Goal: Information Seeking & Learning: Compare options

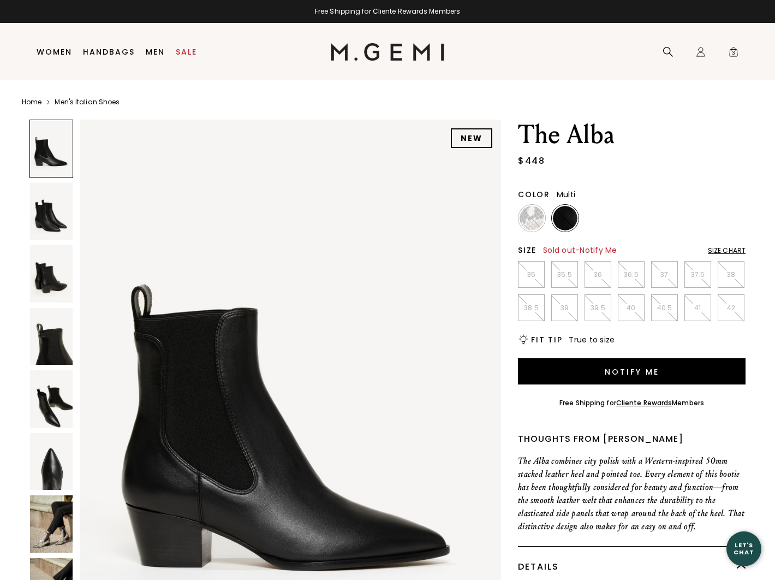
click at [533, 208] on img at bounding box center [532, 218] width 25 height 25
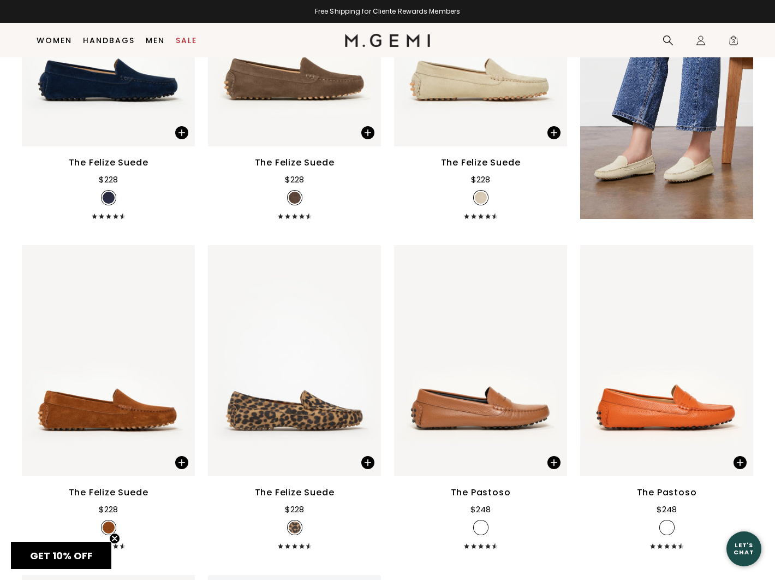
scroll to position [1041, 0]
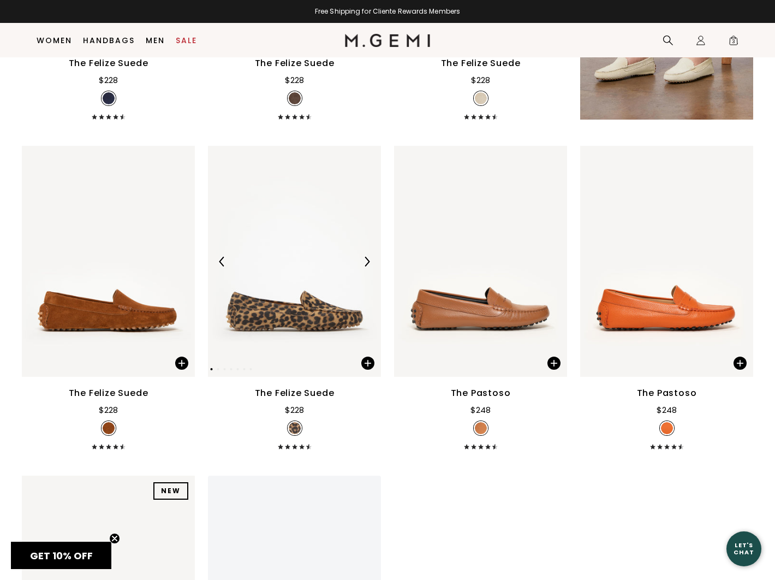
click at [322, 270] on div at bounding box center [294, 261] width 173 height 17
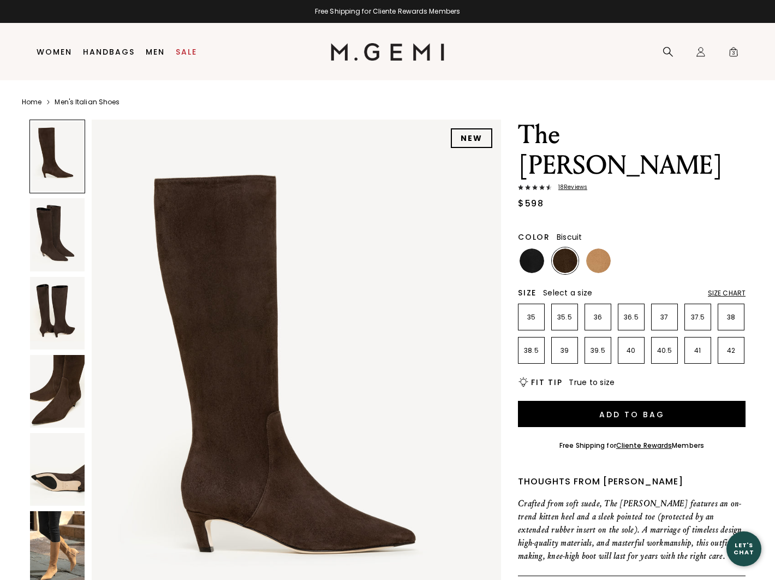
click at [603, 248] on img at bounding box center [598, 260] width 25 height 25
